Goal: Check status: Check status

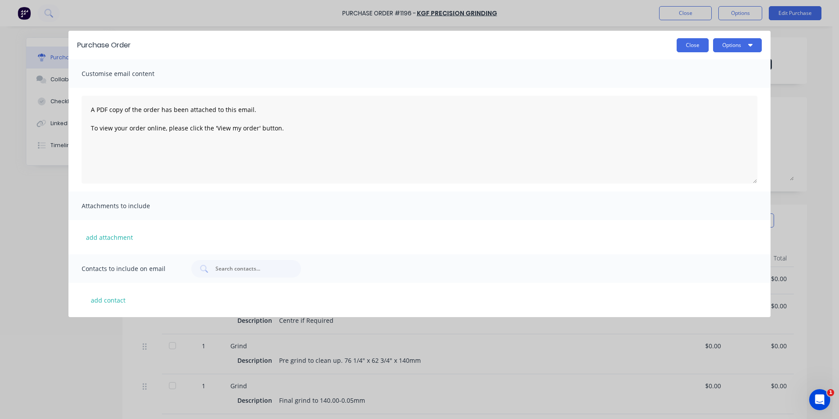
click at [686, 42] on button "Close" at bounding box center [693, 45] width 32 height 14
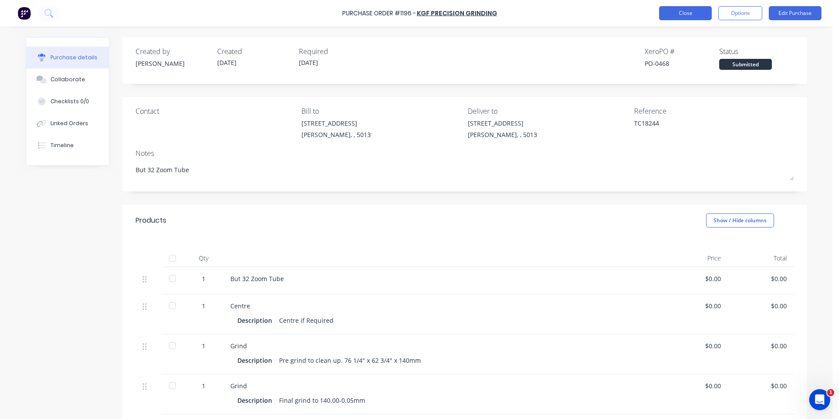
click at [684, 16] on button "Close" at bounding box center [685, 13] width 53 height 14
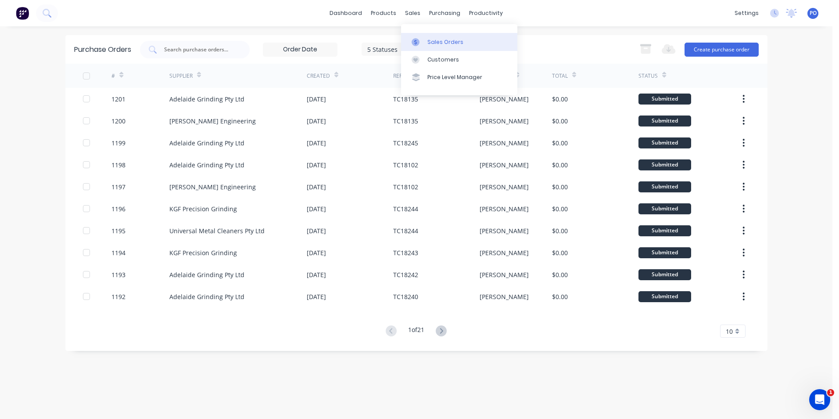
click at [430, 39] on div "Sales Orders" at bounding box center [445, 42] width 36 height 8
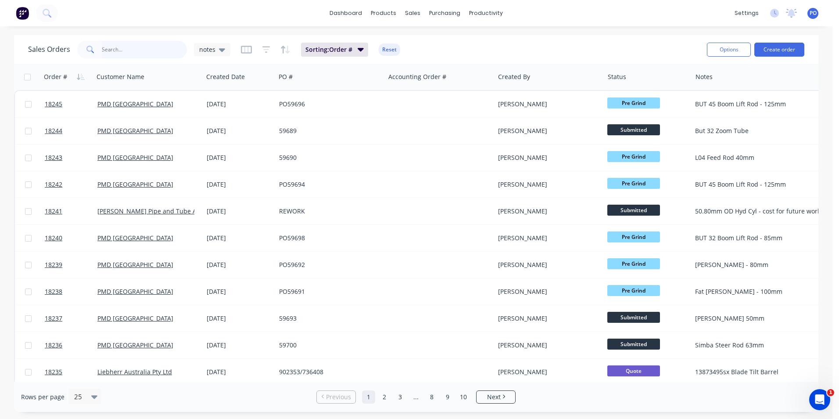
click at [157, 54] on input "text" at bounding box center [145, 50] width 86 height 18
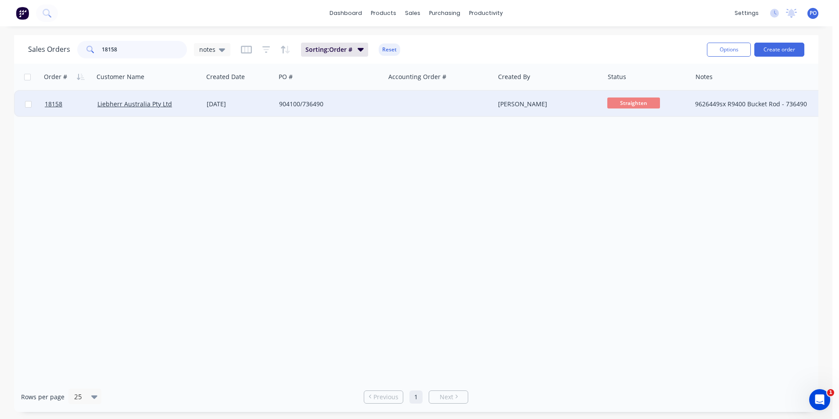
type input "18158"
click at [624, 99] on span "Straighten" at bounding box center [633, 102] width 53 height 11
click at [625, 176] on button "Strip" at bounding box center [652, 180] width 91 height 16
